Goal: Information Seeking & Learning: Learn about a topic

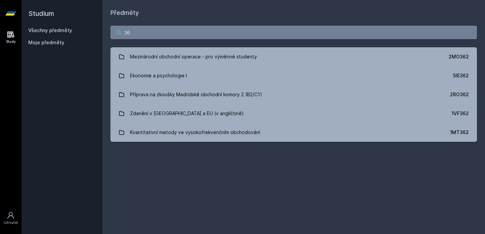
type input "3"
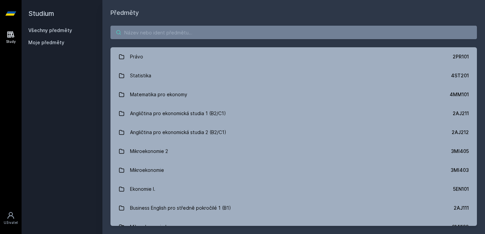
paste input "Základy projektového managementu"
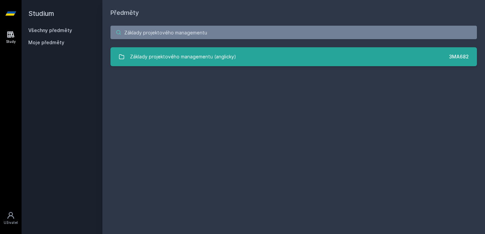
type input "Základy projektového managementu"
click at [323, 60] on link "Základy projektového managementu (anglicky) 3MA682" at bounding box center [294, 56] width 367 height 19
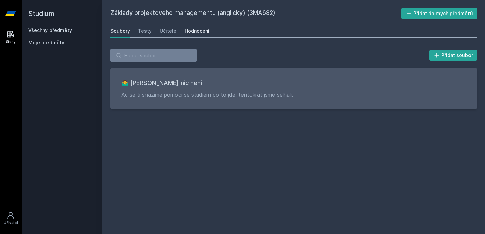
click at [205, 32] on div "Hodnocení" at bounding box center [197, 31] width 25 height 7
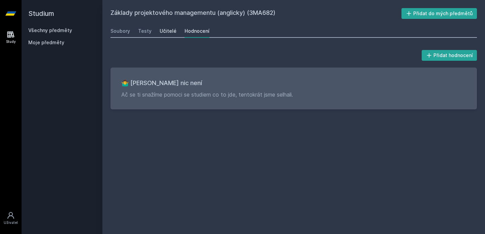
click at [167, 31] on div "Učitelé" at bounding box center [168, 31] width 17 height 7
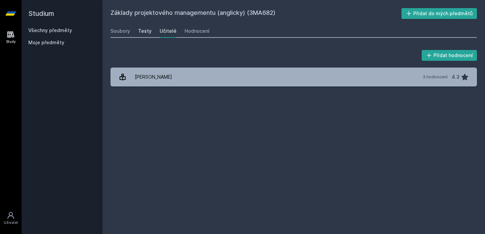
click at [147, 34] on div "Testy" at bounding box center [144, 31] width 13 height 7
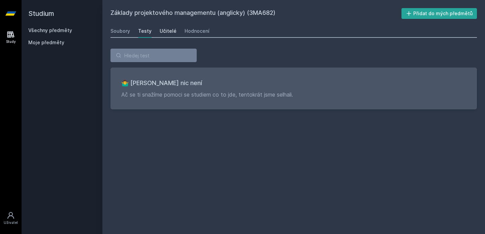
click at [170, 34] on div "Učitelé" at bounding box center [168, 31] width 17 height 7
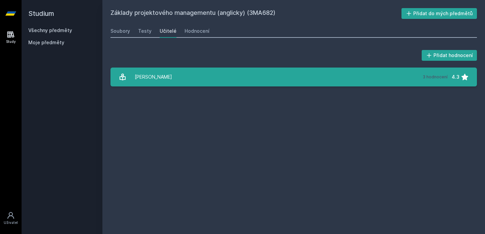
click at [196, 74] on link "[PERSON_NAME] 3 hodnocení 4.3" at bounding box center [294, 76] width 367 height 19
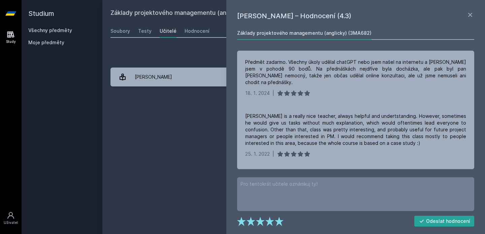
click at [177, 168] on div "Základy projektového managementu (anglicky) (3MA682) Přidat do mých předmětů [G…" at bounding box center [294, 116] width 367 height 217
click at [471, 16] on icon at bounding box center [470, 15] width 4 height 4
